Goal: Task Accomplishment & Management: Manage account settings

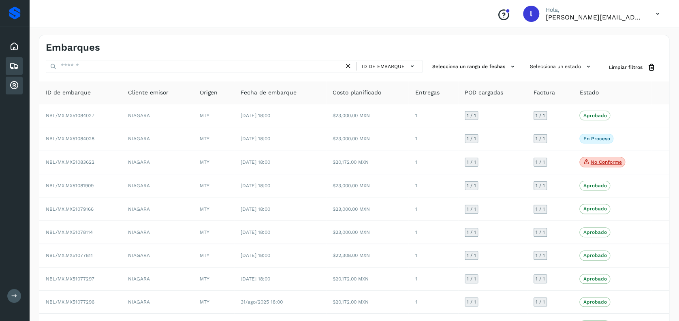
click at [15, 83] on icon at bounding box center [14, 86] width 10 height 10
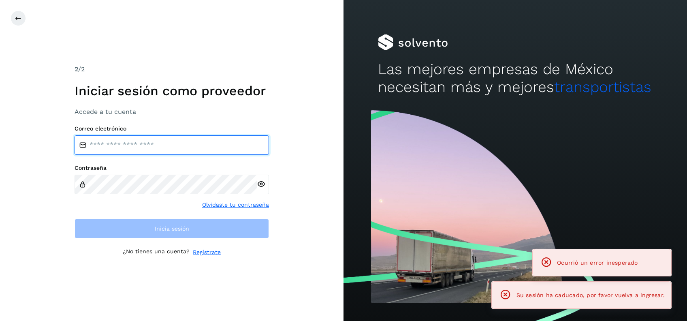
type input "**********"
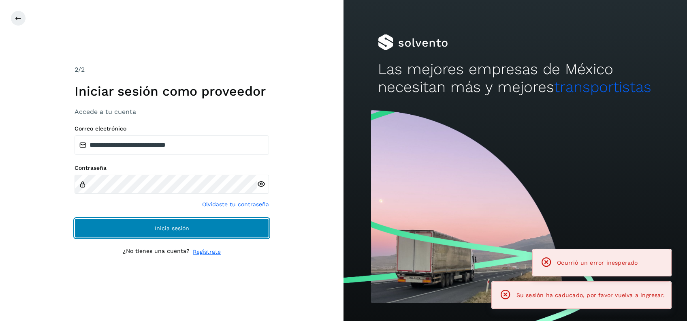
click at [147, 226] on button "Inicia sesión" at bounding box center [172, 227] width 194 height 19
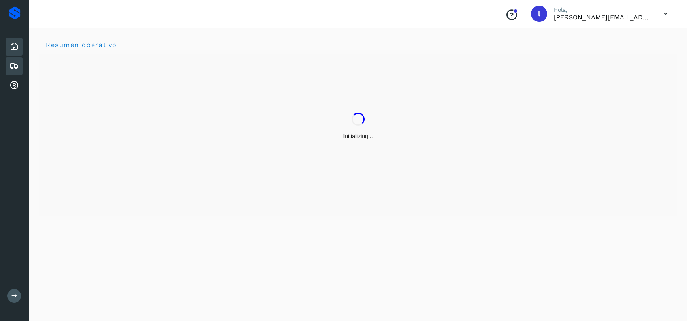
click at [14, 66] on icon at bounding box center [14, 66] width 10 height 10
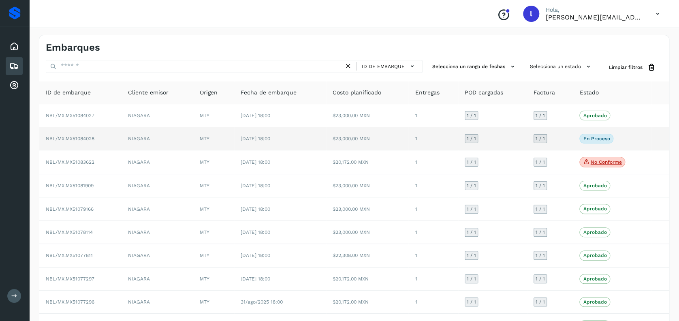
click at [399, 139] on td "$23,000.00 MXN" at bounding box center [367, 138] width 82 height 23
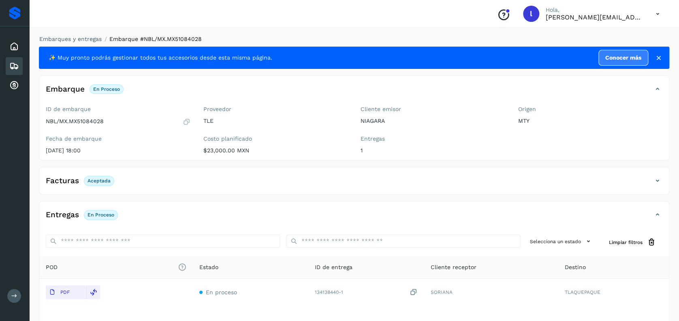
click at [14, 64] on icon at bounding box center [14, 66] width 10 height 10
